Goal: Communication & Community: Answer question/provide support

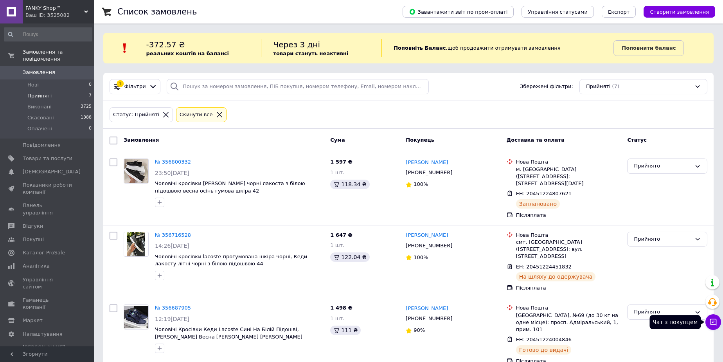
click at [715, 317] on button "Чат з покупцем" at bounding box center [713, 322] width 16 height 16
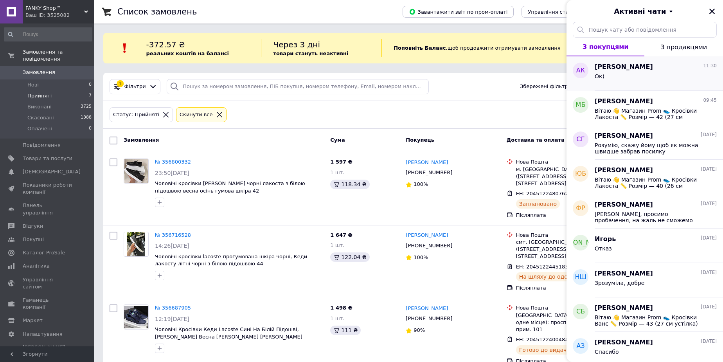
click at [628, 69] on span "[PERSON_NAME]" at bounding box center [624, 67] width 58 height 9
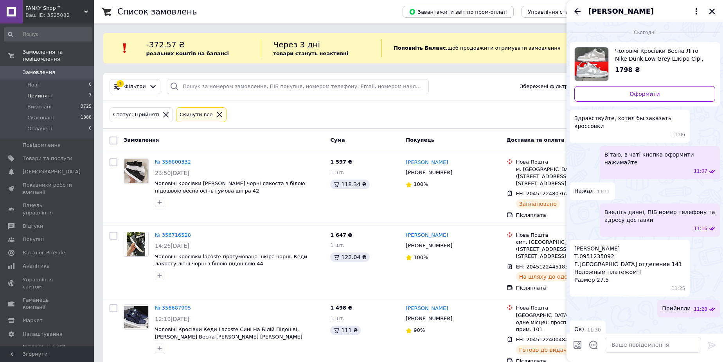
click at [575, 8] on icon "Назад" at bounding box center [577, 11] width 9 height 9
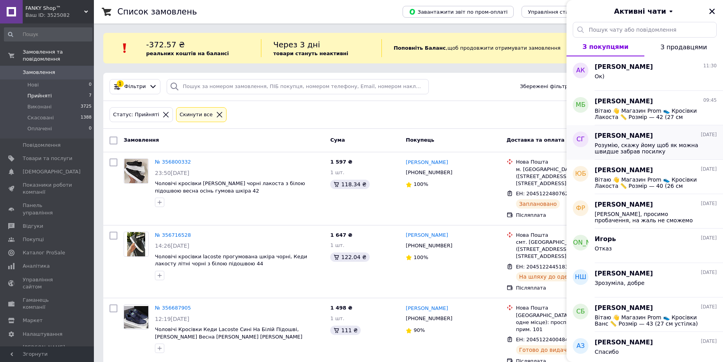
click at [641, 144] on span "Розумію, скажу йому щоб як можна швидше забрав посилку" at bounding box center [650, 148] width 111 height 13
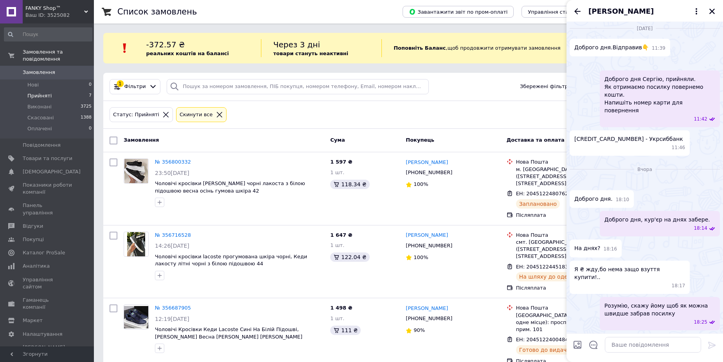
scroll to position [1141, 0]
drag, startPoint x: 625, startPoint y: 208, endPoint x: 573, endPoint y: 210, distance: 51.3
click at [573, 156] on div "[CREDIT_CARD_NUMBER] - Укрсиббанк 11:46" at bounding box center [630, 142] width 120 height 25
click at [621, 143] on span "[CREDIT_CARD_NUMBER] - Укрсиббанк" at bounding box center [628, 139] width 109 height 8
click at [627, 143] on span "[CREDIT_CARD_NUMBER] - Укрсиббанк" at bounding box center [628, 139] width 109 height 8
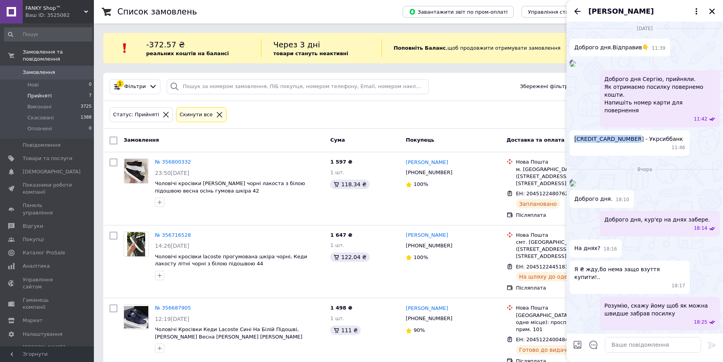
drag, startPoint x: 626, startPoint y: 208, endPoint x: 573, endPoint y: 210, distance: 52.1
click at [573, 156] on div "[CREDIT_CARD_NUMBER] - Укрсиббанк 11:46" at bounding box center [630, 142] width 120 height 25
copy span "[CREDIT_CARD_NUMBER]"
click at [634, 342] on textarea at bounding box center [653, 345] width 96 height 16
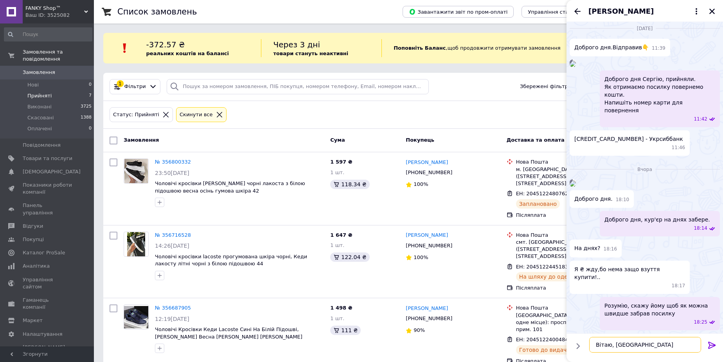
click at [613, 344] on textarea "Вітаю, [GEOGRAPHIC_DATA]" at bounding box center [645, 345] width 112 height 16
click at [643, 341] on textarea "Вітаю Сергію" at bounding box center [645, 345] width 112 height 16
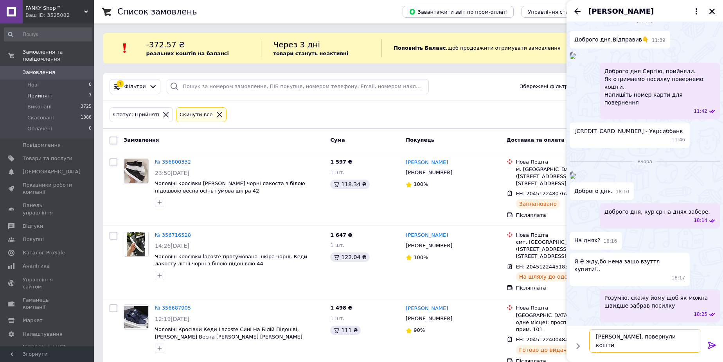
scroll to position [5, 0]
type textarea "[PERSON_NAME], повернули кошти Гарного дня І ще раз вибачте"
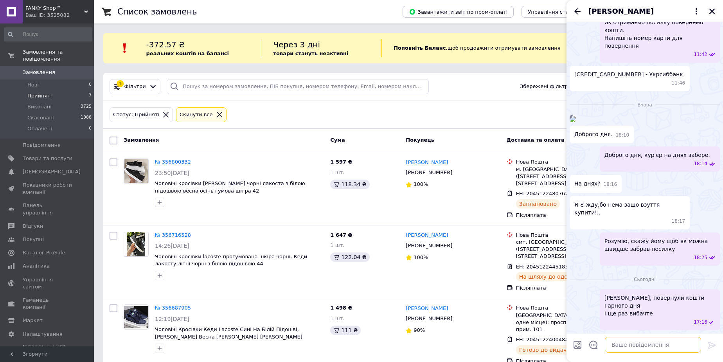
scroll to position [1353, 0]
click at [712, 12] on icon "Закрити" at bounding box center [711, 11] width 5 height 5
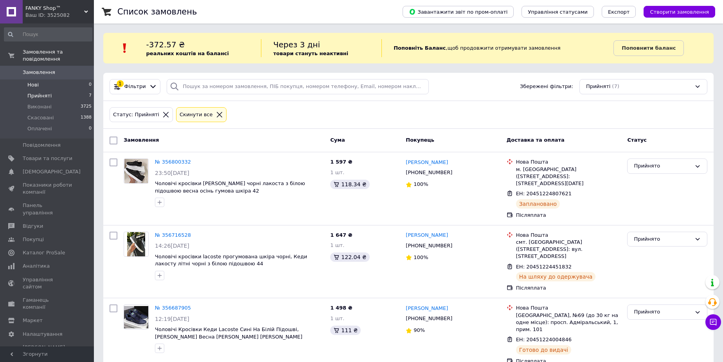
click at [60, 79] on li "Нові 0" at bounding box center [48, 84] width 96 height 11
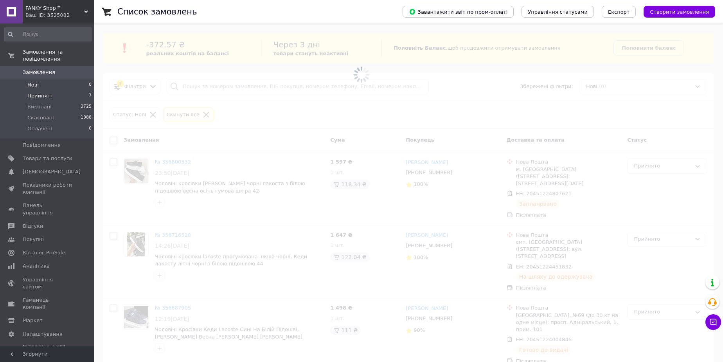
click at [58, 90] on li "Прийняті 7" at bounding box center [48, 95] width 96 height 11
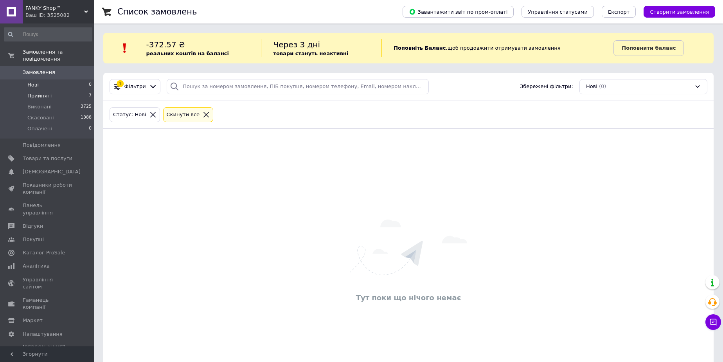
click at [60, 90] on li "Прийняті 7" at bounding box center [48, 95] width 96 height 11
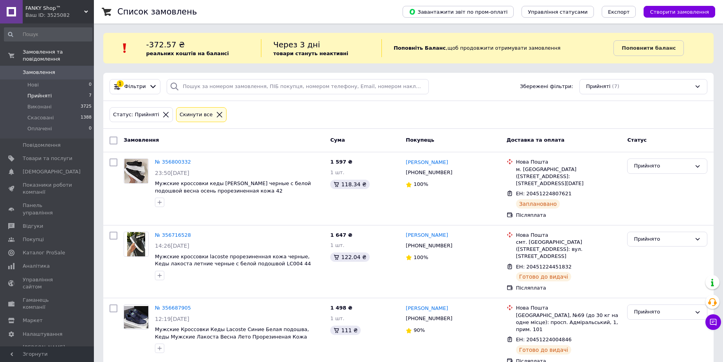
click at [59, 90] on li "Прийняті 7" at bounding box center [48, 95] width 96 height 11
click at [44, 155] on span "Товари та послуги" at bounding box center [48, 158] width 50 height 7
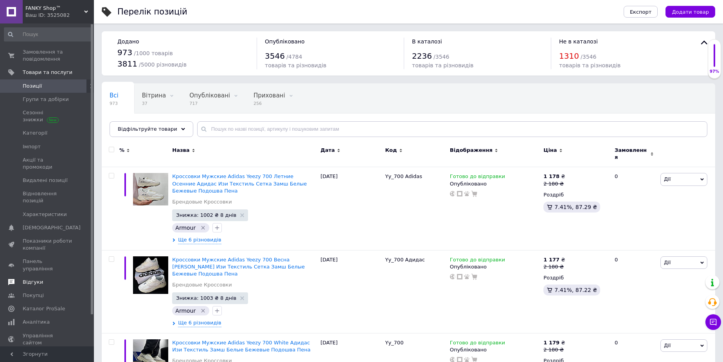
click at [39, 279] on span "Відгуки" at bounding box center [33, 282] width 20 height 7
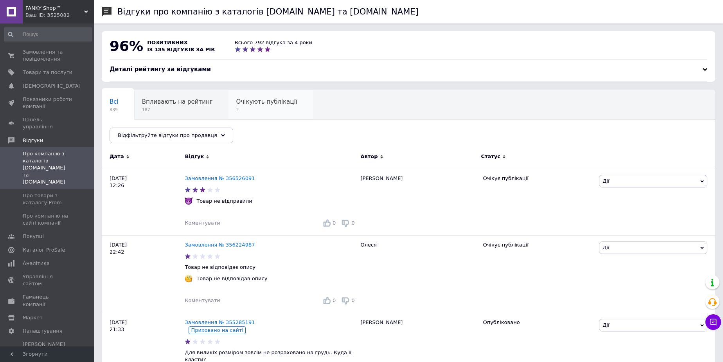
click at [249, 100] on span "Очікують публікації" at bounding box center [266, 101] width 61 height 7
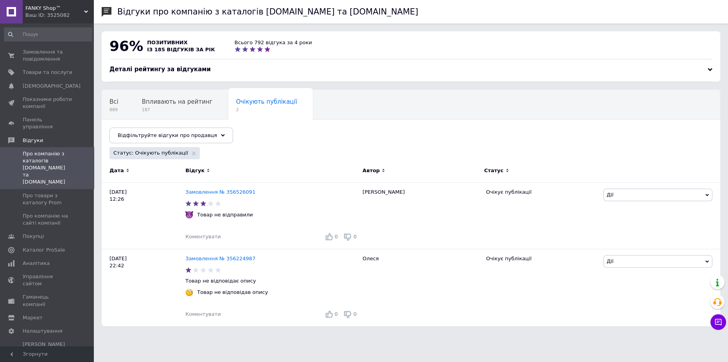
click at [189, 128] on span "Опубліковані без комен..." at bounding box center [149, 131] width 79 height 7
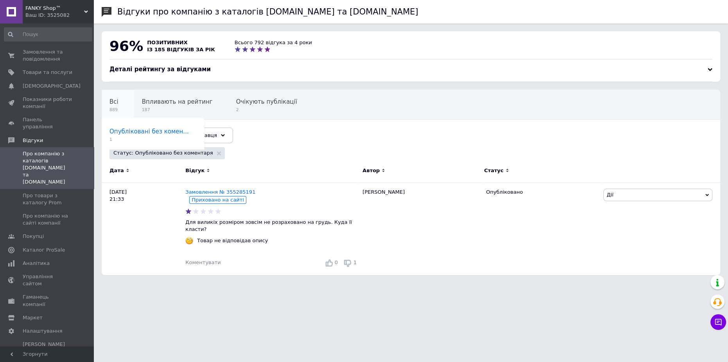
click at [124, 102] on div "Всі 889" at bounding box center [118, 105] width 32 height 30
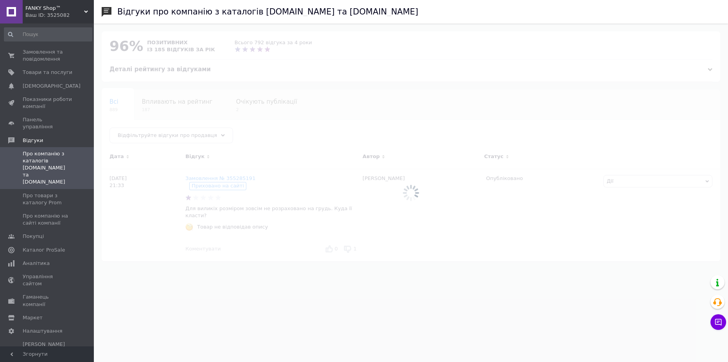
drag, startPoint x: 43, startPoint y: 58, endPoint x: 41, endPoint y: 41, distance: 16.9
click at [43, 58] on span "Замовлення та повідомлення" at bounding box center [48, 56] width 50 height 14
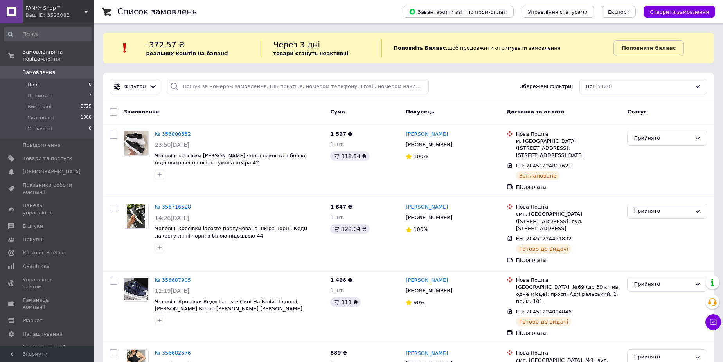
click at [50, 79] on li "Нові 0" at bounding box center [48, 84] width 96 height 11
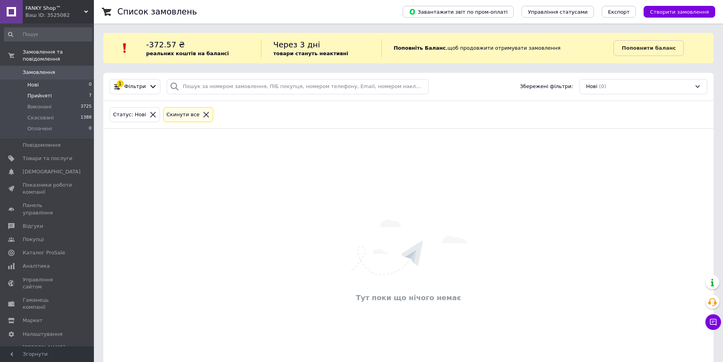
click at [49, 90] on li "Прийняті 7" at bounding box center [48, 95] width 96 height 11
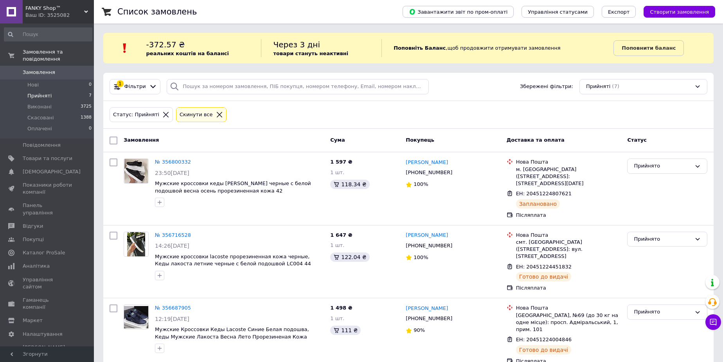
click at [711, 322] on icon at bounding box center [713, 322] width 8 height 8
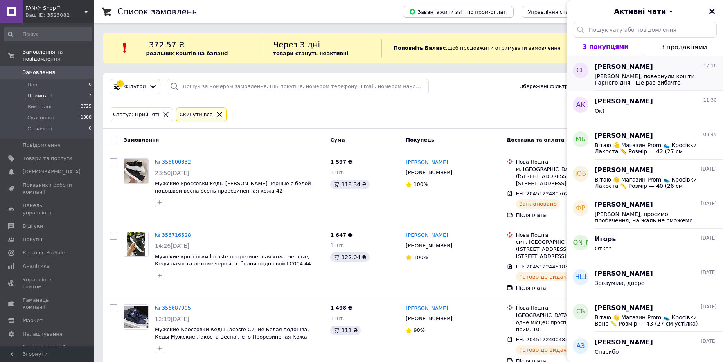
click at [638, 79] on span "[PERSON_NAME], повернули кошти Гарного дня І ще раз вибачте" at bounding box center [650, 79] width 111 height 13
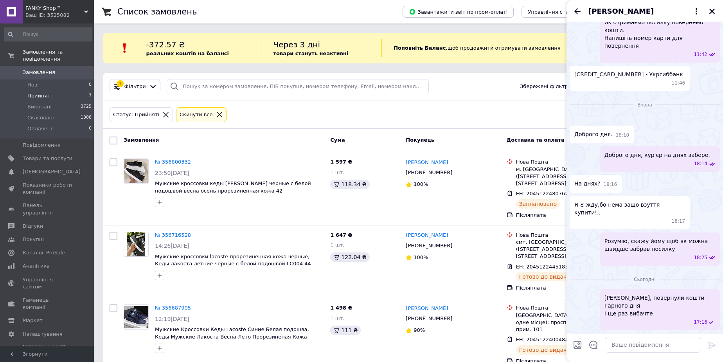
scroll to position [1353, 0]
click at [711, 13] on icon "Закрити" at bounding box center [711, 11] width 7 height 7
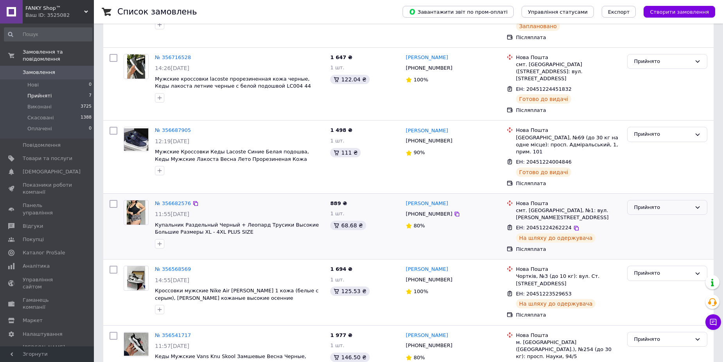
scroll to position [250, 0]
